Goal: Check status: Check status

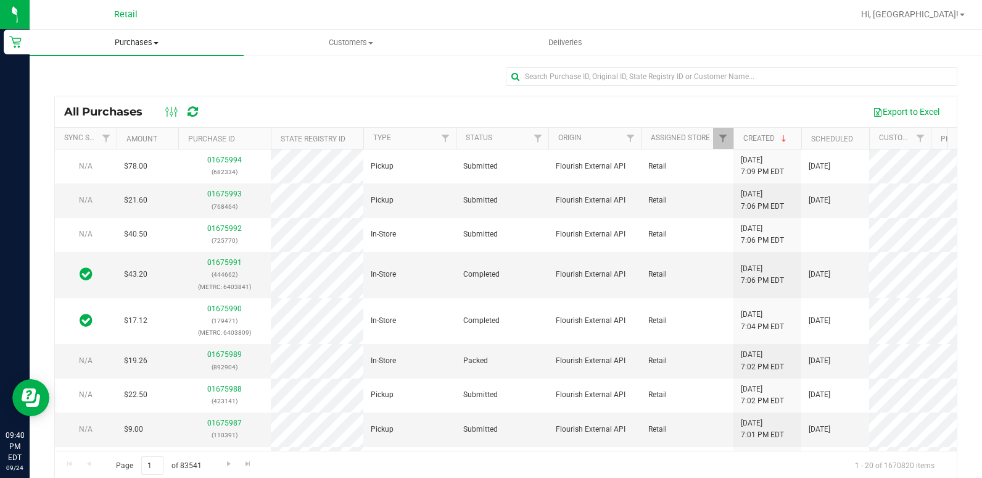
click at [178, 49] on uib-tab-heading "Purchases Summary of purchases Fulfillment All purchases" at bounding box center [137, 43] width 214 height 26
click at [170, 72] on li "Summary of purchases" at bounding box center [137, 74] width 214 height 15
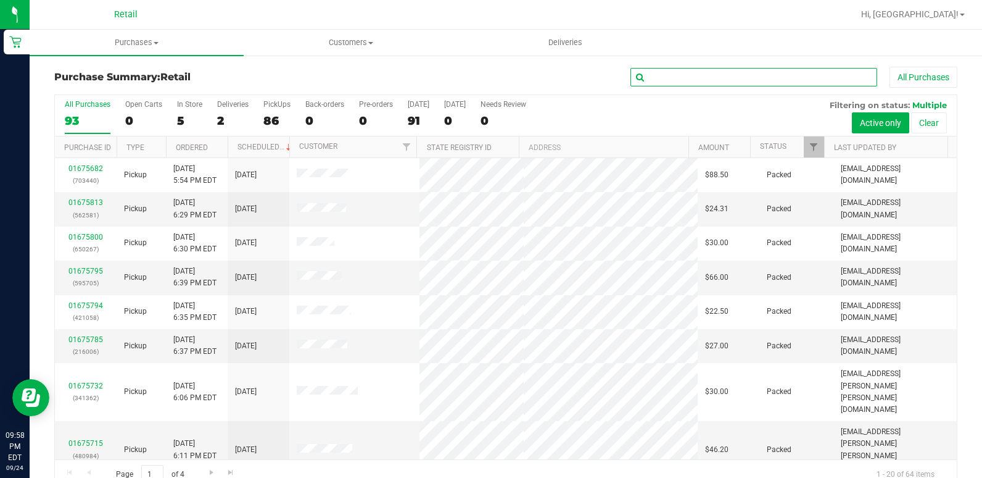
click at [774, 83] on input "text" at bounding box center [754, 77] width 247 height 19
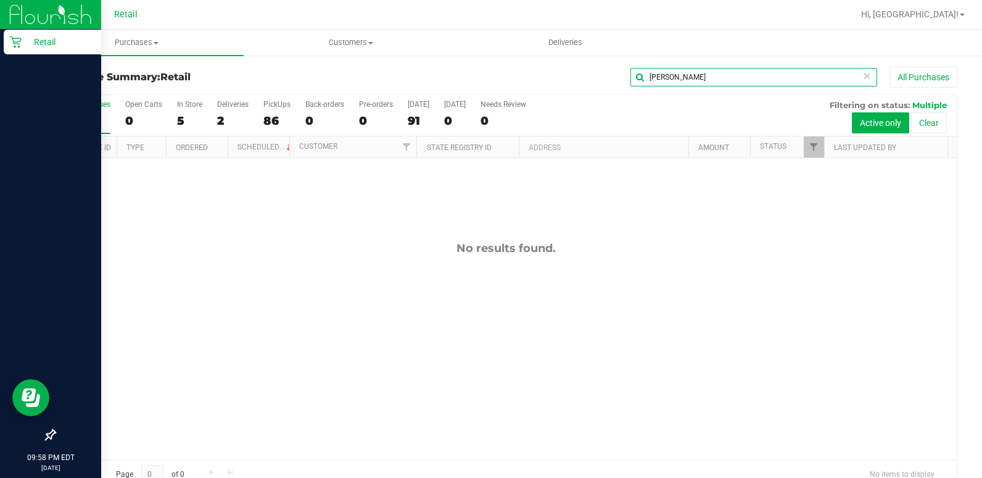
type input "[PERSON_NAME]"
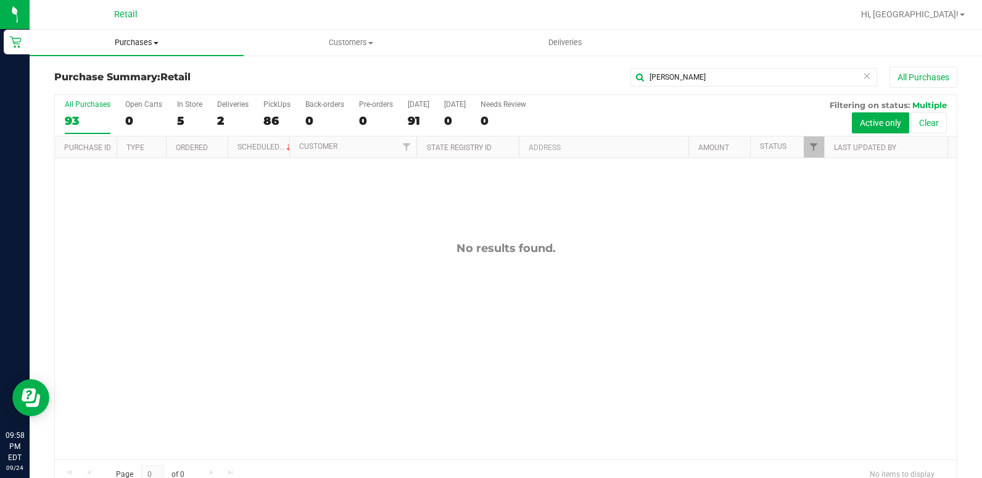
click at [163, 54] on uib-tab-heading "Purchases Summary of purchases Fulfillment All purchases" at bounding box center [137, 43] width 214 height 26
click at [102, 107] on span "All purchases" at bounding box center [74, 104] width 88 height 10
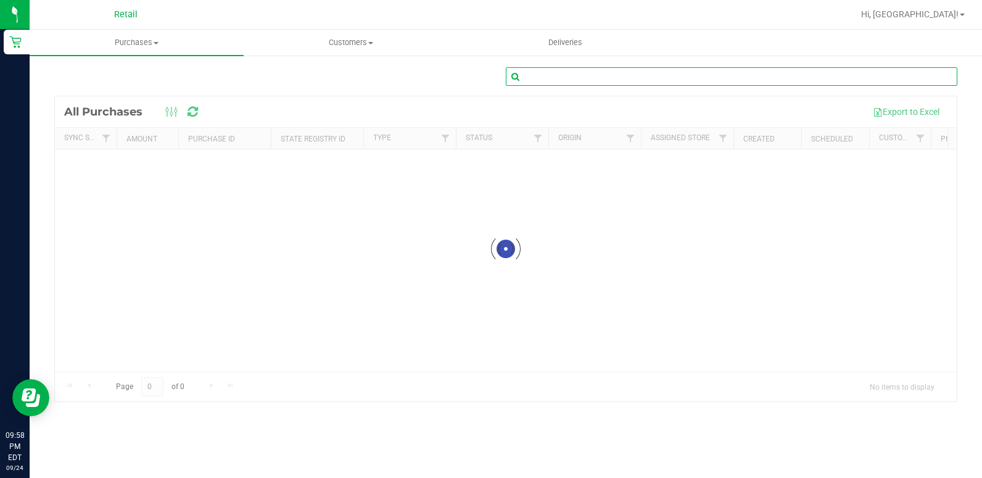
click at [541, 70] on input "text" at bounding box center [732, 76] width 452 height 19
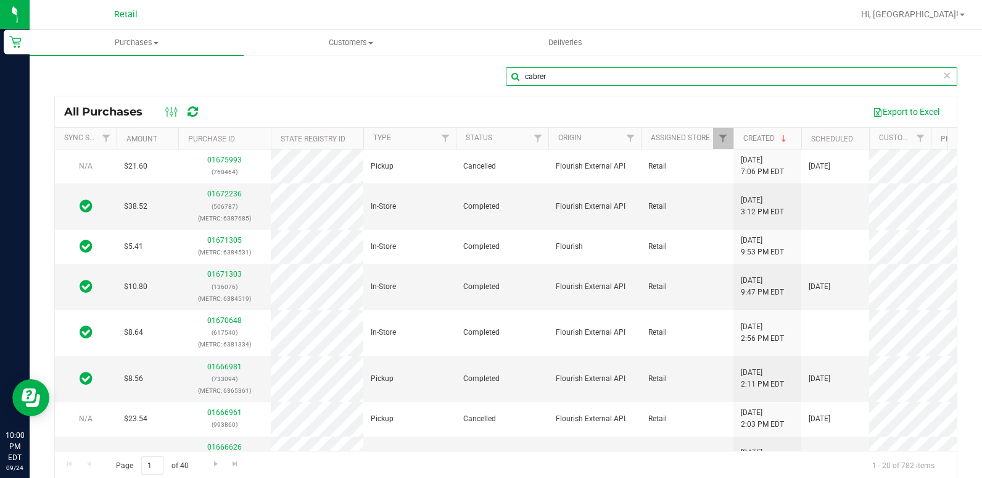
type input "cabrer"
